Goal: Complete application form

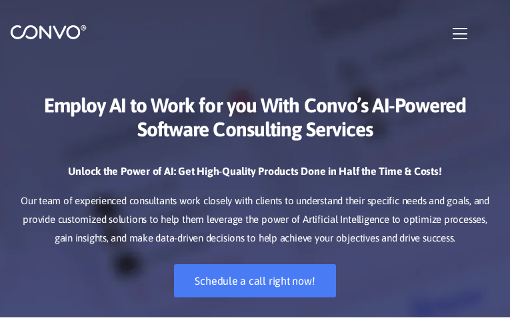
type input "SCbuDMRBiz"
type input "[EMAIL_ADDRESS][DOMAIN_NAME]"
type input "SpVwjONcx"
type input "RoeALFXoCrkHp"
type input "ipDrgLyrTxSnBq"
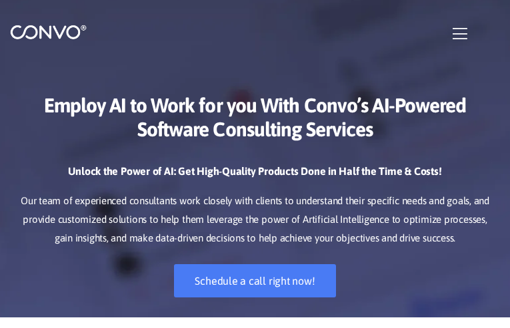
checkbox input"] "false"
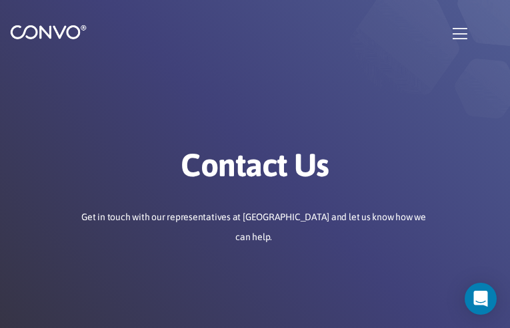
type input "fENOkNWpalbo"
type input "[EMAIL_ADDRESS][DOMAIN_NAME]"
type input "azmIefEDopglV"
type input "yVvDwMWYupSwzexl"
type input "fqDnQTfrZi"
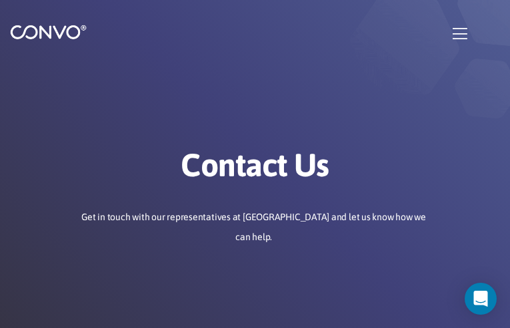
checkbox input"] "false"
type input "lMpyhfiDcREgr"
type input "[EMAIL_ADDRESS][DOMAIN_NAME]"
type input "KCpkFschW"
type input "KQHqCURaQqJ"
